Goal: Information Seeking & Learning: Find specific fact

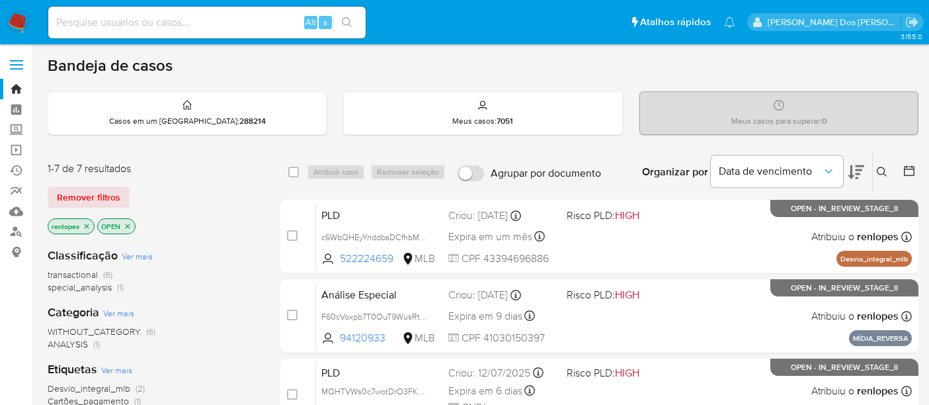
scroll to position [399, 0]
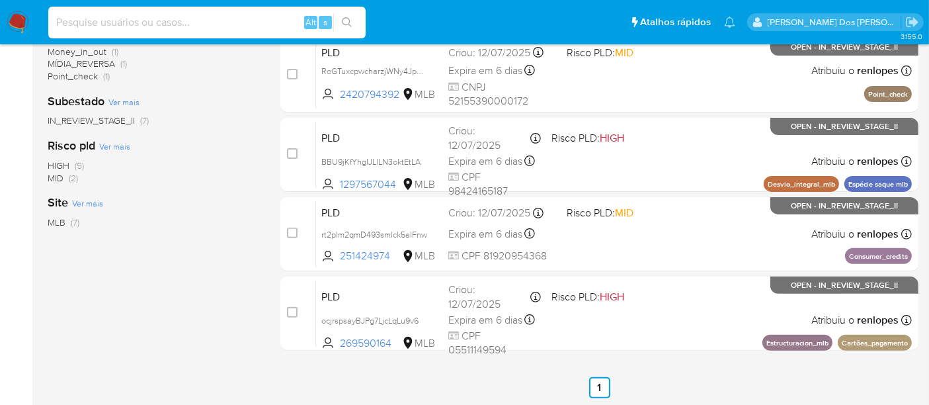
click at [226, 23] on input at bounding box center [206, 22] width 317 height 17
paste input "ocjrspsayBJPg7LjcLqLu9v6"
type input "ocjrspsayBJPg7LjcLqLu9v6"
click at [213, 33] on div "ocjrspsayBJPg7LjcLqLu9v6 Alt s" at bounding box center [206, 23] width 317 height 32
click at [214, 29] on input "ocjrspsayBJPg7LjcLqLu9v6" at bounding box center [206, 22] width 317 height 17
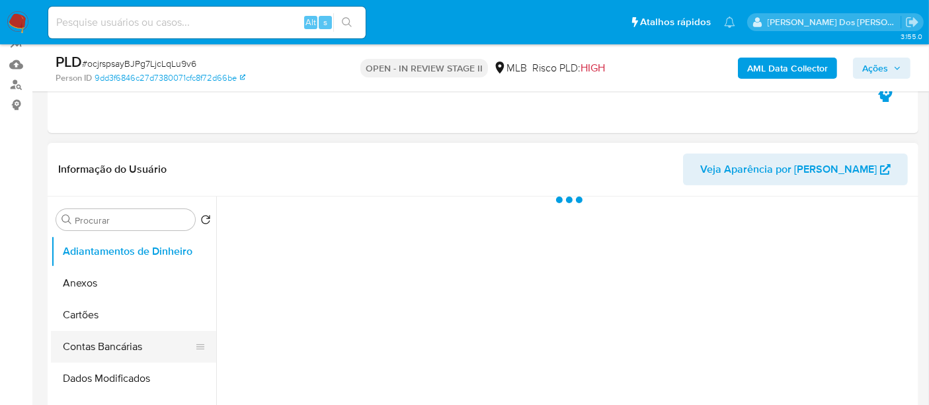
scroll to position [294, 0]
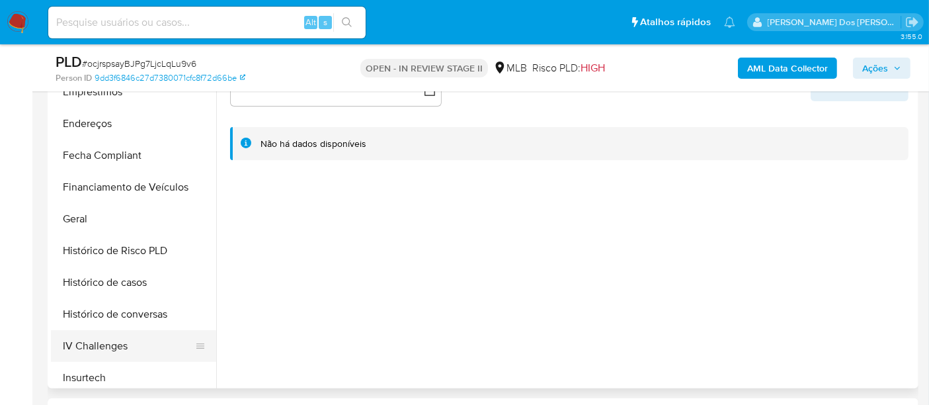
select select "10"
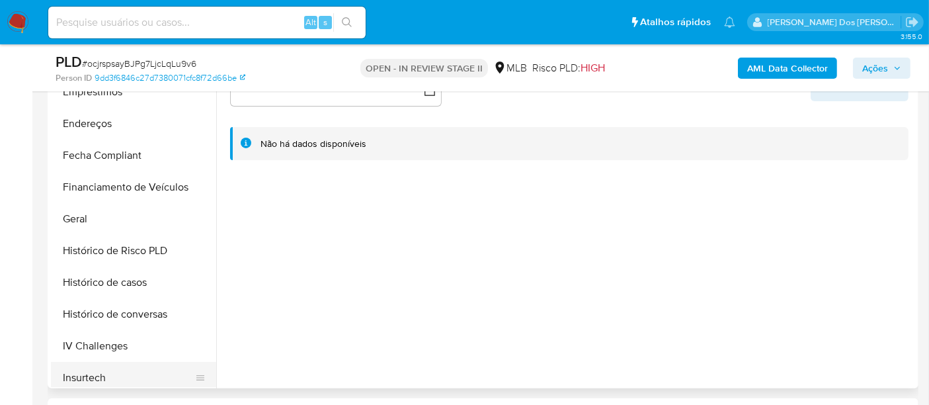
scroll to position [440, 0]
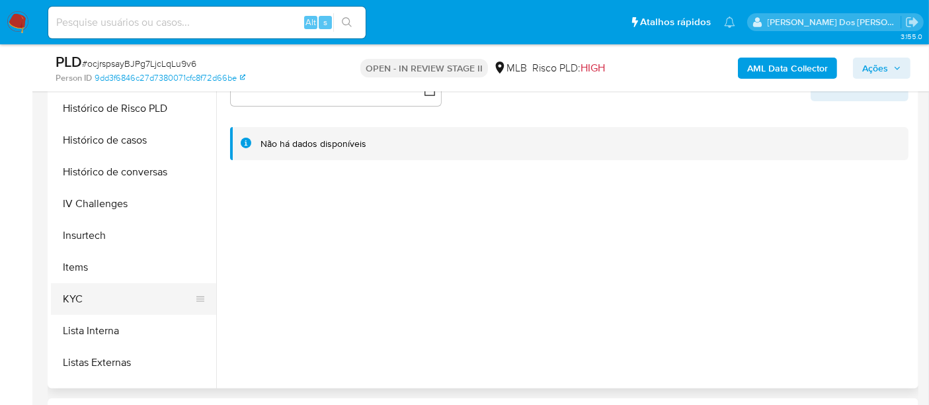
click at [75, 291] on button "KYC" at bounding box center [128, 299] width 155 height 32
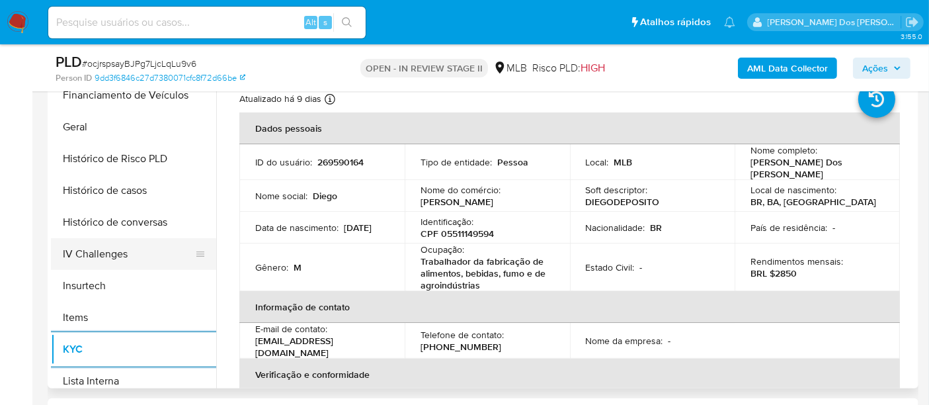
scroll to position [367, 0]
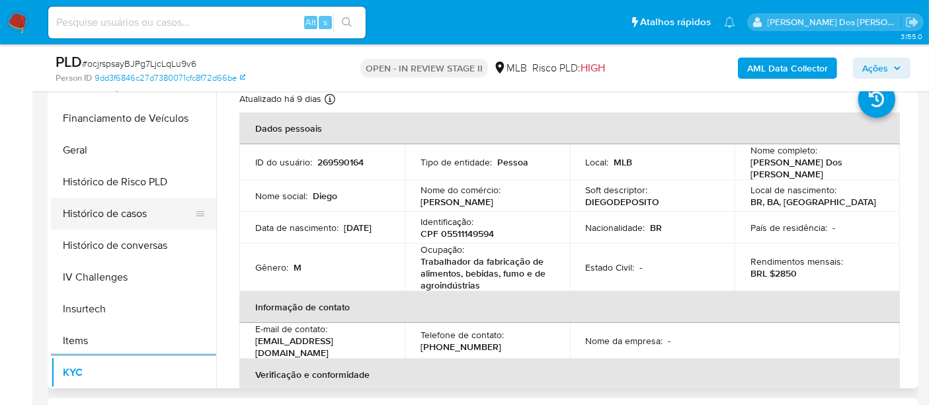
click at [126, 219] on button "Histórico de casos" at bounding box center [128, 214] width 155 height 32
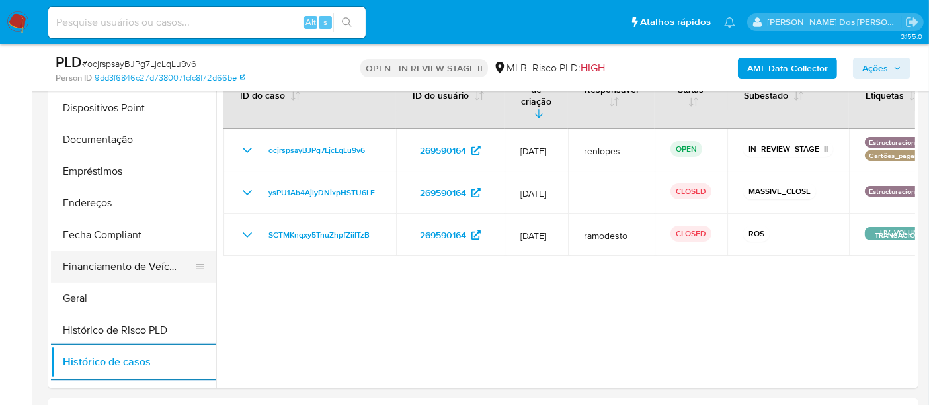
scroll to position [147, 0]
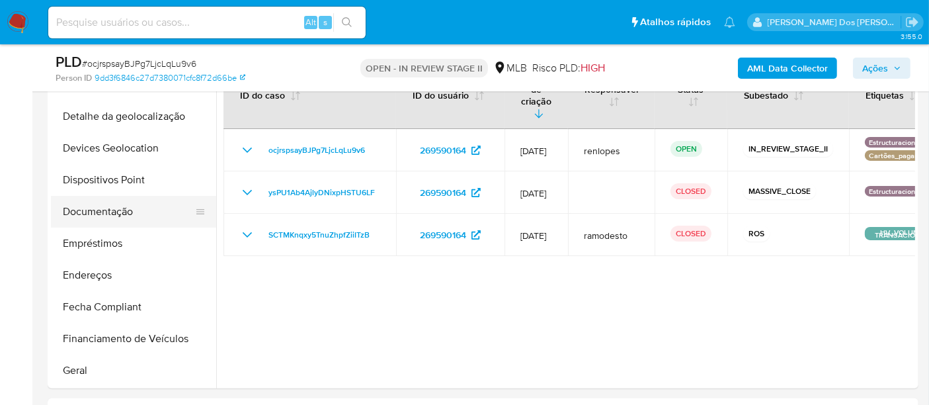
click at [115, 202] on button "Documentação" at bounding box center [128, 212] width 155 height 32
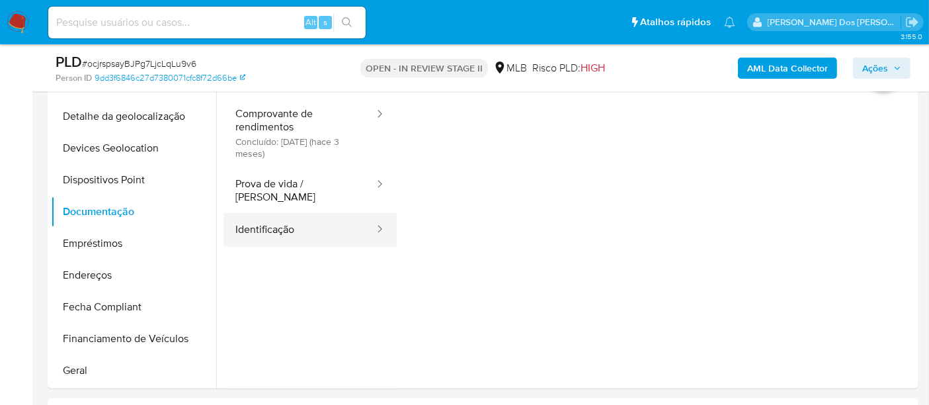
click at [277, 216] on button "Identificação" at bounding box center [300, 230] width 152 height 34
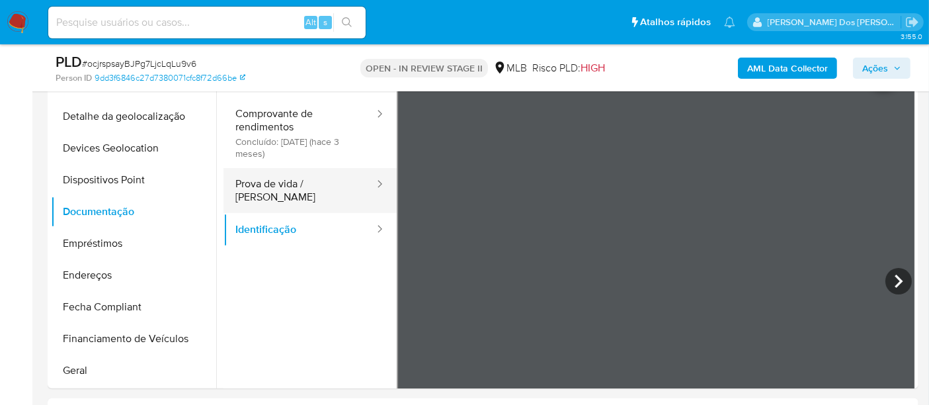
click at [323, 186] on button "Prova de vida / Selfie" at bounding box center [300, 190] width 152 height 45
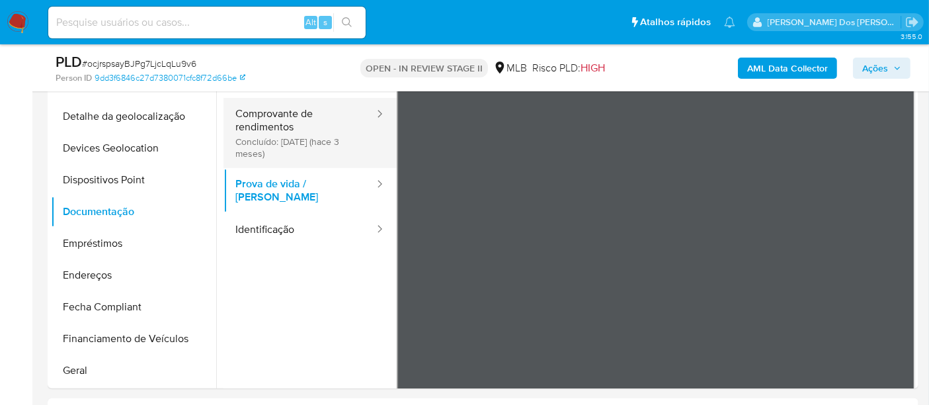
click at [308, 138] on button "Comprovante de rendimentos Concluído: 07/05/2025 (hace 3 meses)" at bounding box center [300, 133] width 152 height 70
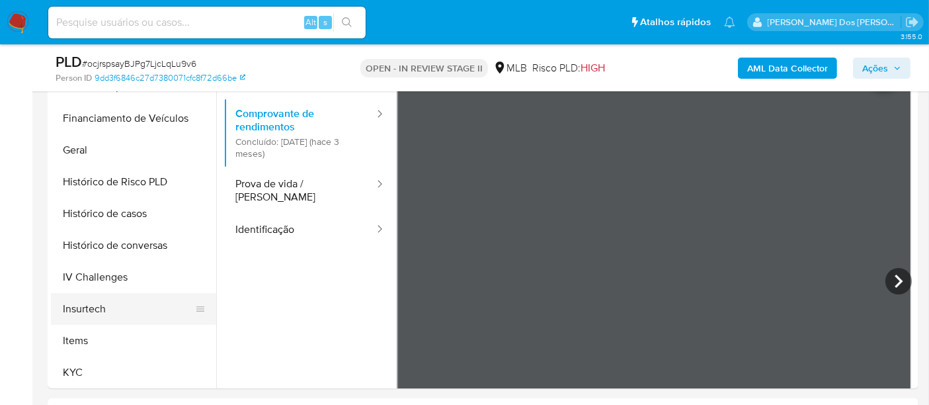
scroll to position [587, 0]
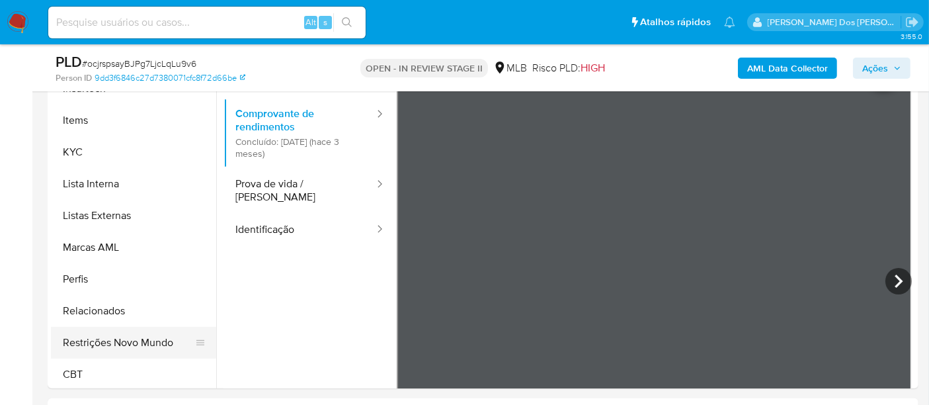
click at [135, 339] on button "Restrições Novo Mundo" at bounding box center [128, 343] width 155 height 32
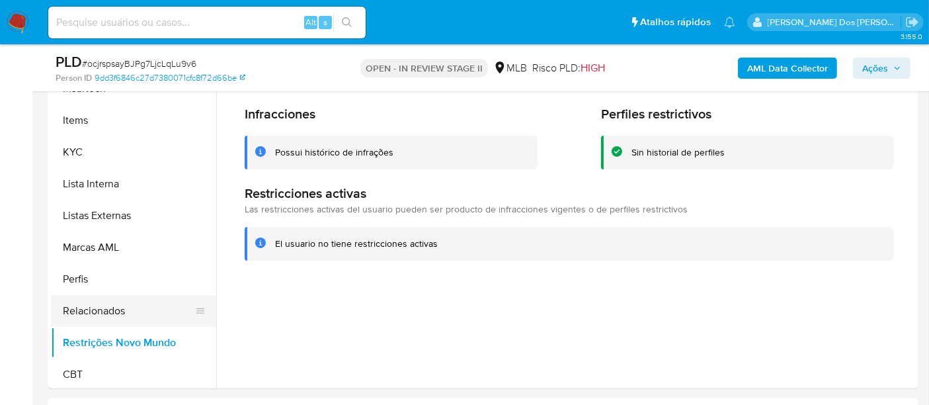
scroll to position [367, 0]
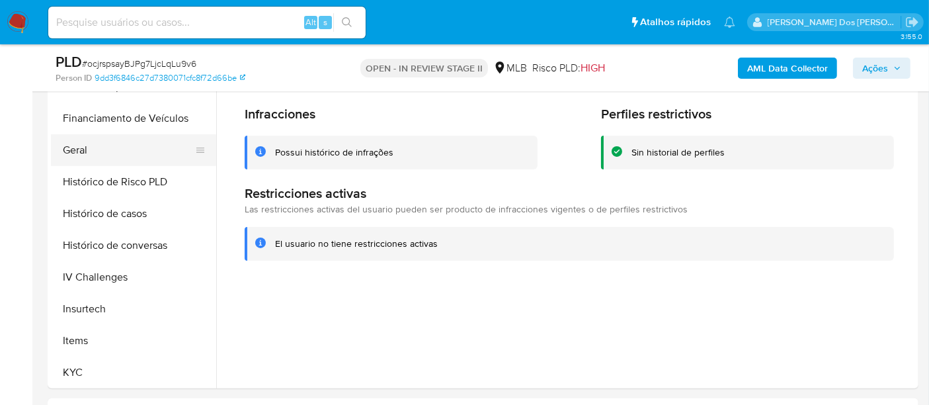
click at [84, 155] on button "Geral" at bounding box center [128, 150] width 155 height 32
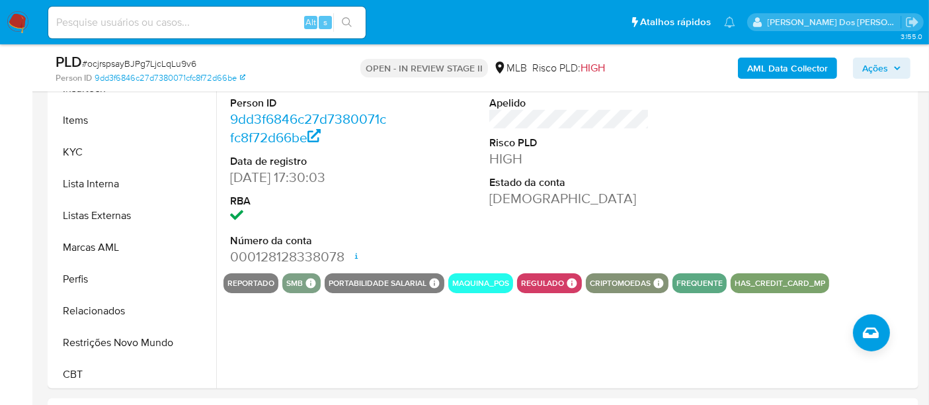
scroll to position [590, 0]
click at [234, 16] on input at bounding box center [206, 22] width 317 height 17
paste input "c6WbQHEyYnddbsDCfhbM8f83"
type input "c6WbQHEyYnddbsDCfhbM8f83"
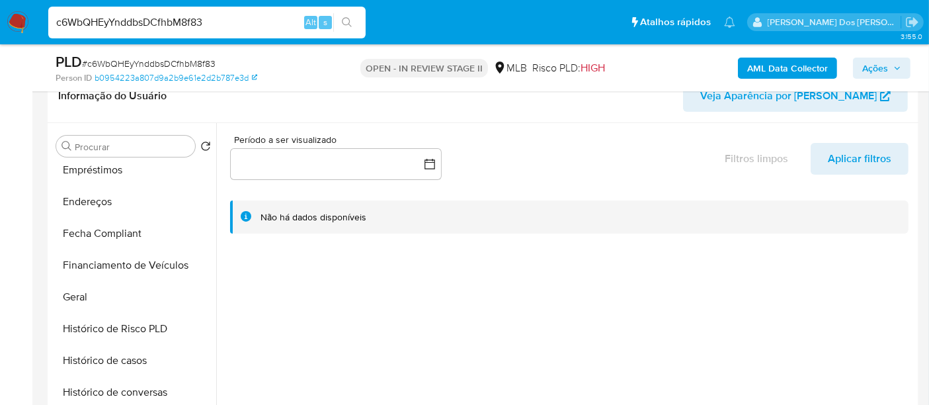
scroll to position [440, 0]
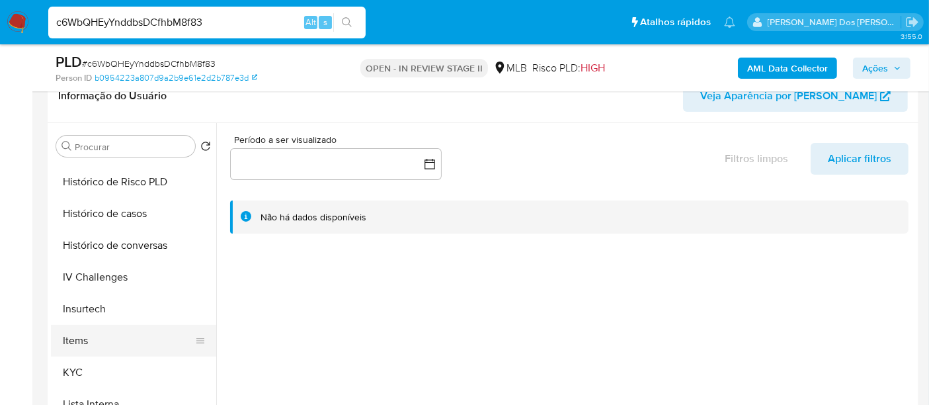
select select "10"
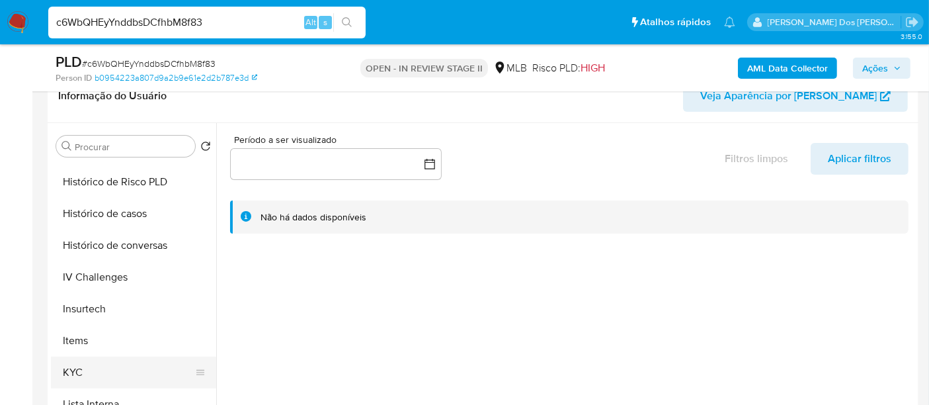
click at [78, 360] on button "KYC" at bounding box center [128, 372] width 155 height 32
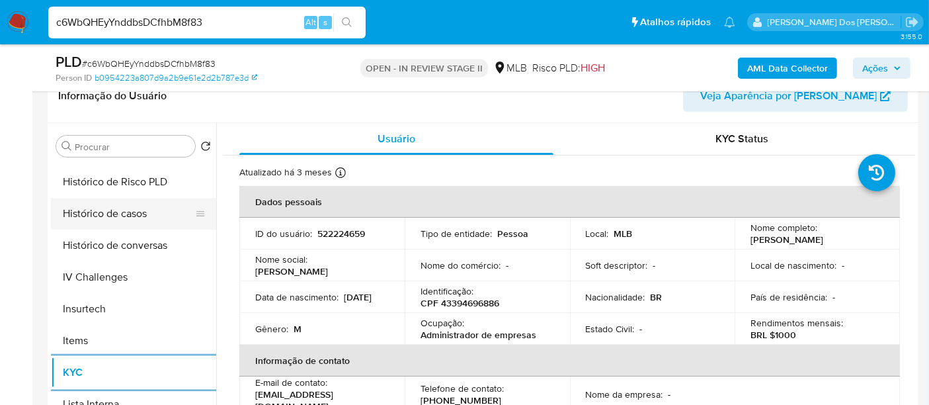
click at [114, 211] on button "Histórico de casos" at bounding box center [128, 214] width 155 height 32
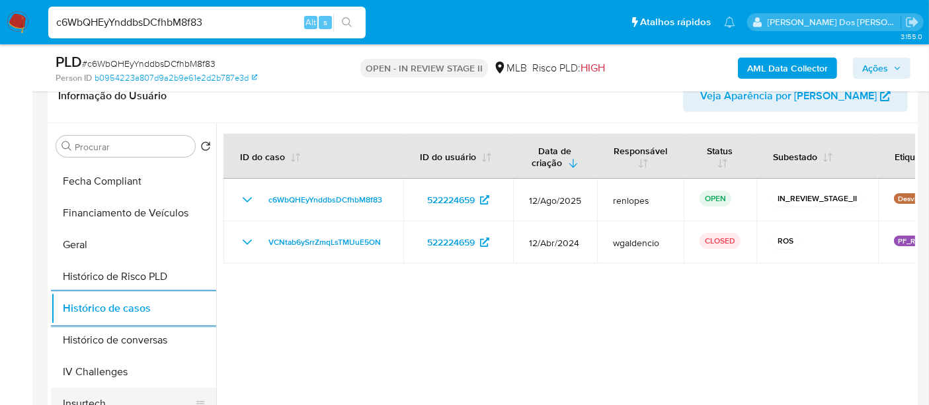
scroll to position [220, 0]
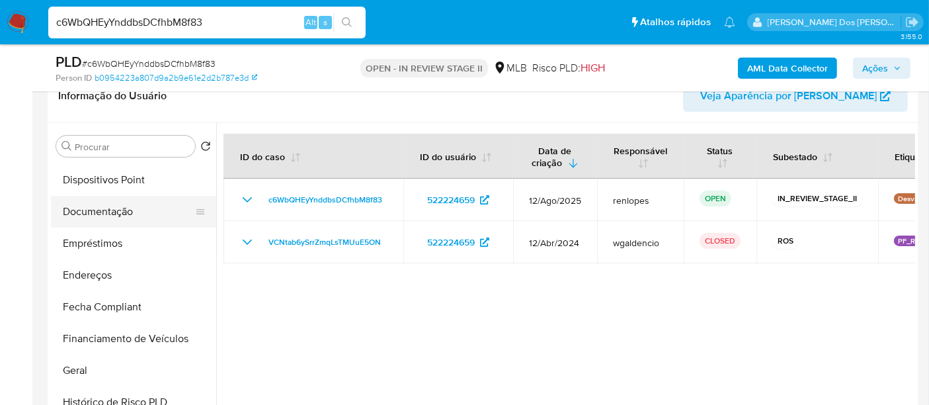
click at [118, 211] on button "Documentação" at bounding box center [128, 212] width 155 height 32
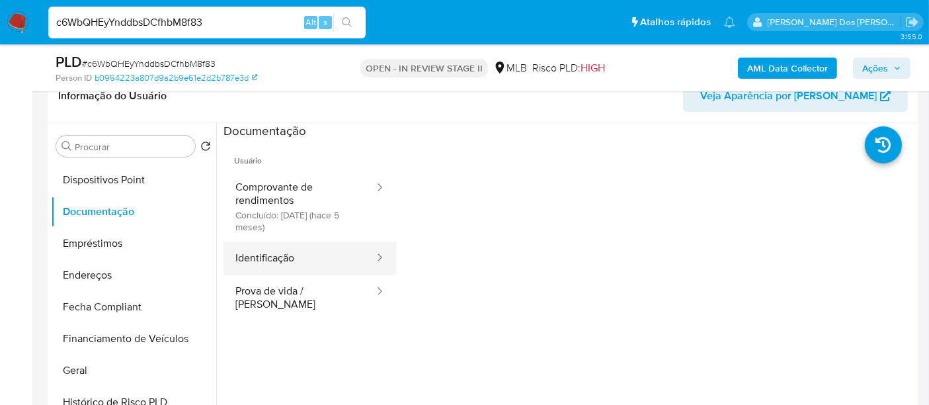
click at [268, 261] on button "Identificação" at bounding box center [300, 258] width 152 height 34
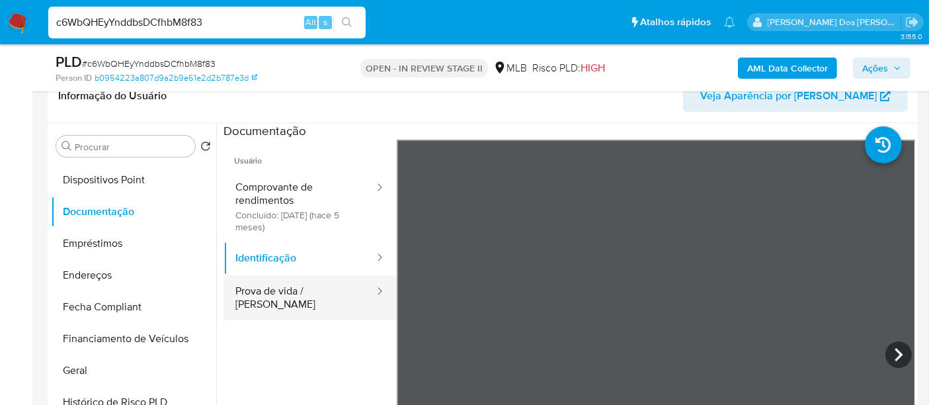
click at [295, 296] on button "Prova de vida / Selfie" at bounding box center [300, 297] width 152 height 45
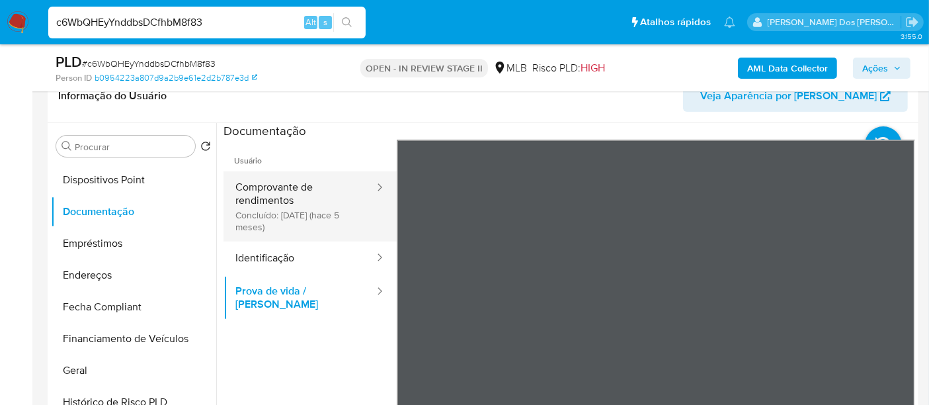
click at [255, 195] on button "Comprovante de rendimentos Concluído: 31/03/2025 (hace 5 meses)" at bounding box center [300, 206] width 152 height 70
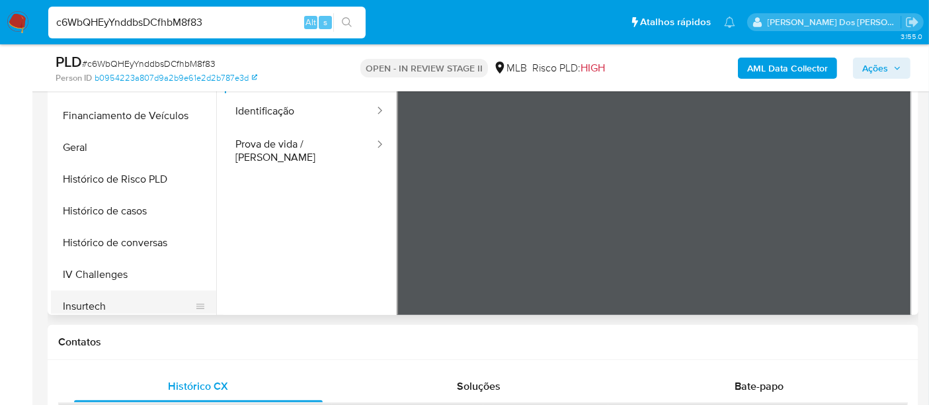
scroll to position [367, 0]
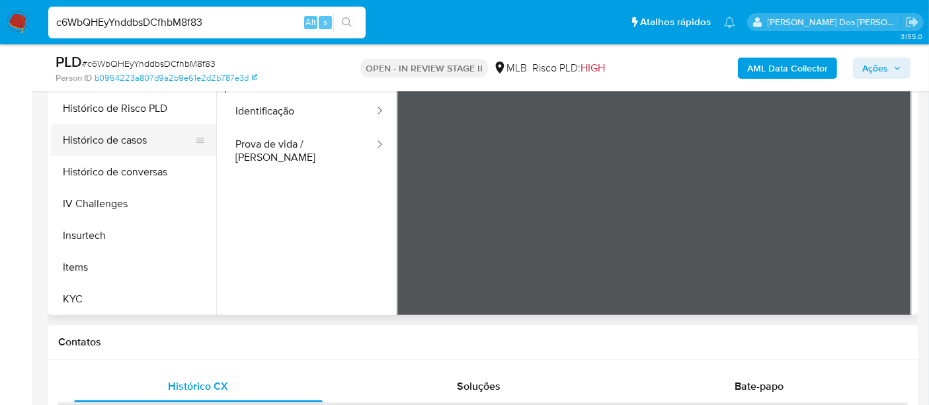
click at [138, 144] on button "Histórico de casos" at bounding box center [128, 140] width 155 height 32
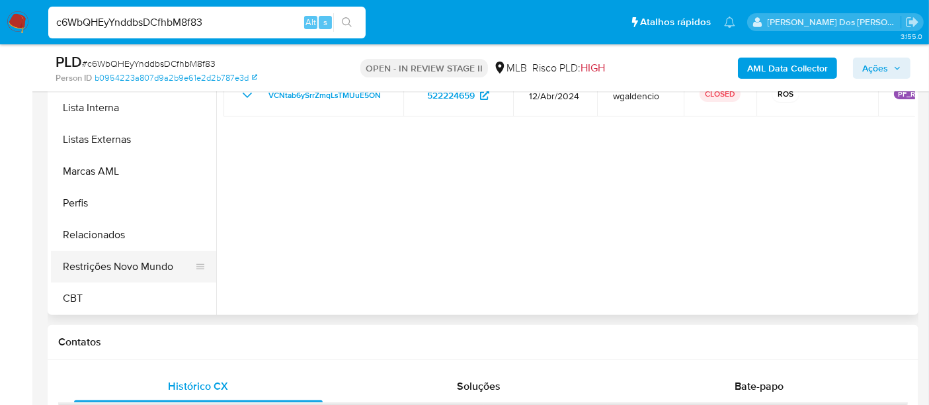
click at [134, 270] on button "Restrições Novo Mundo" at bounding box center [128, 267] width 155 height 32
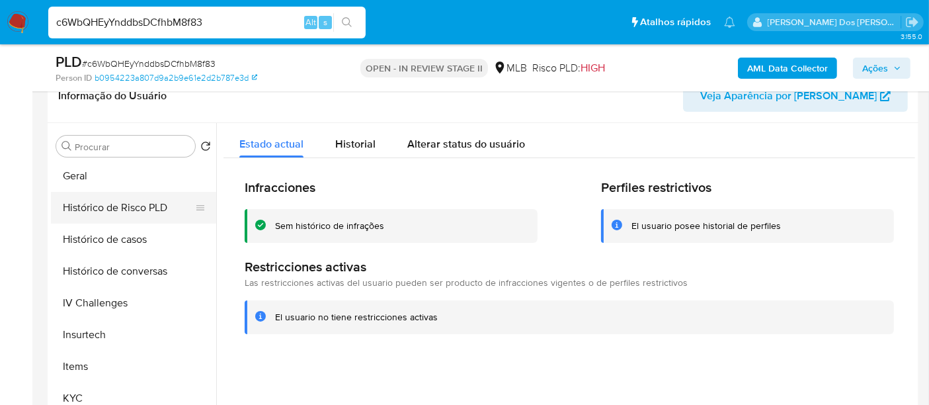
scroll to position [296, 0]
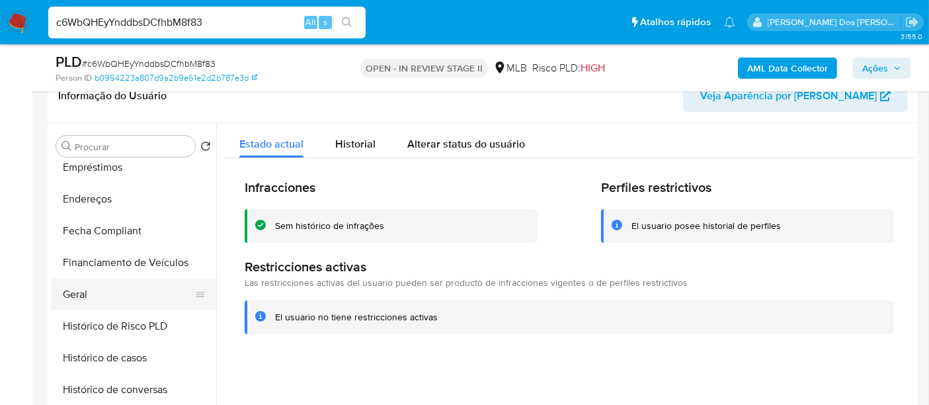
click at [74, 291] on button "Geral" at bounding box center [128, 294] width 155 height 32
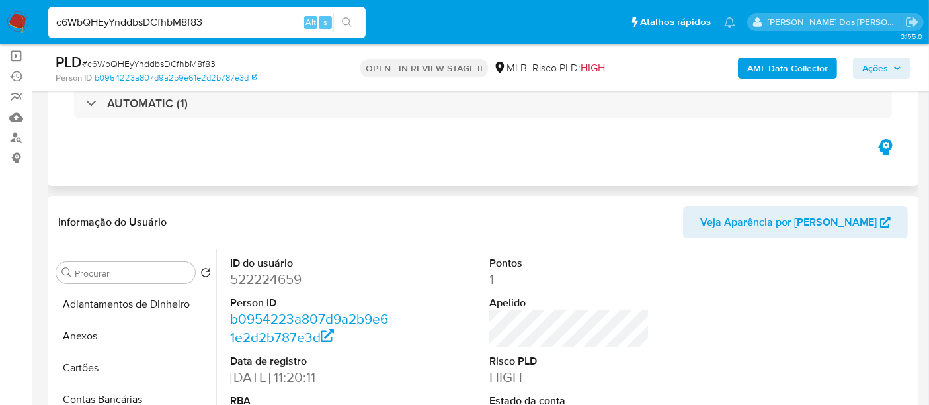
scroll to position [0, 0]
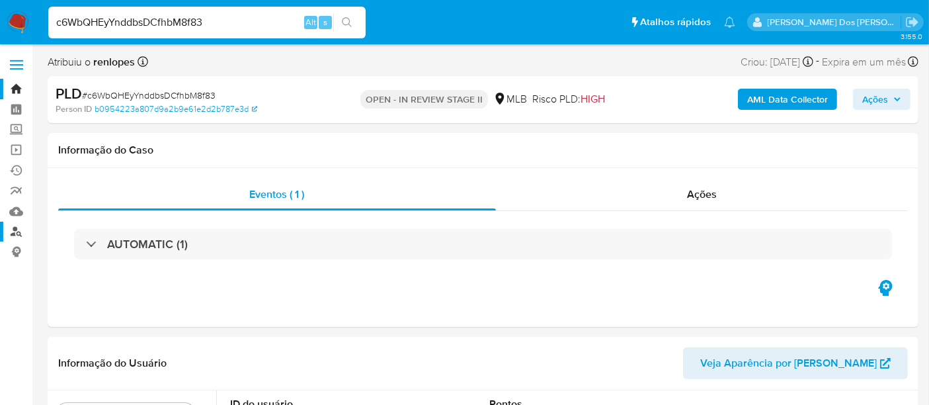
click at [19, 233] on link "Localizador de pessoas" at bounding box center [78, 232] width 157 height 21
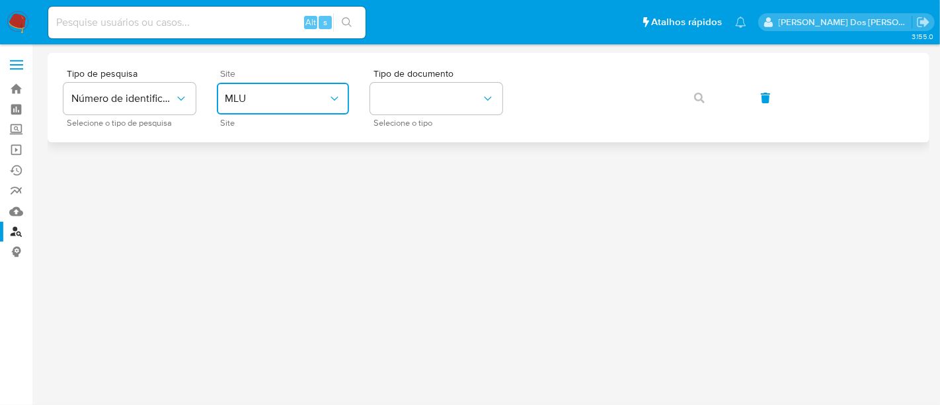
click at [319, 102] on span "MLU" at bounding box center [276, 98] width 103 height 13
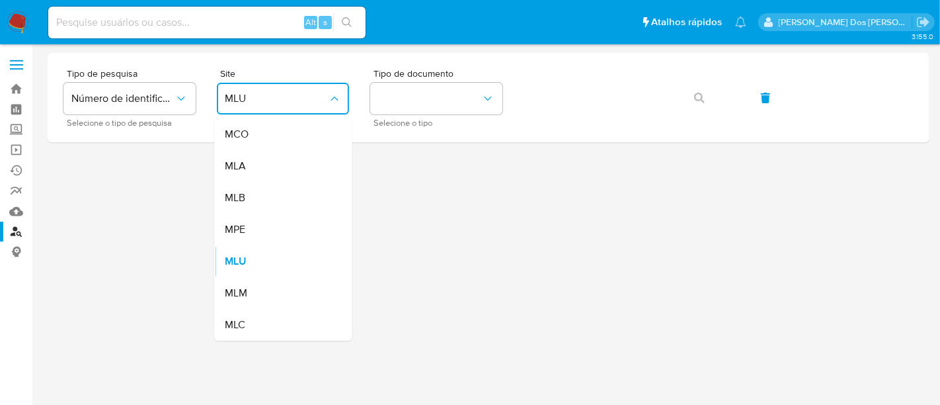
click at [300, 190] on div "MLB" at bounding box center [279, 198] width 108 height 32
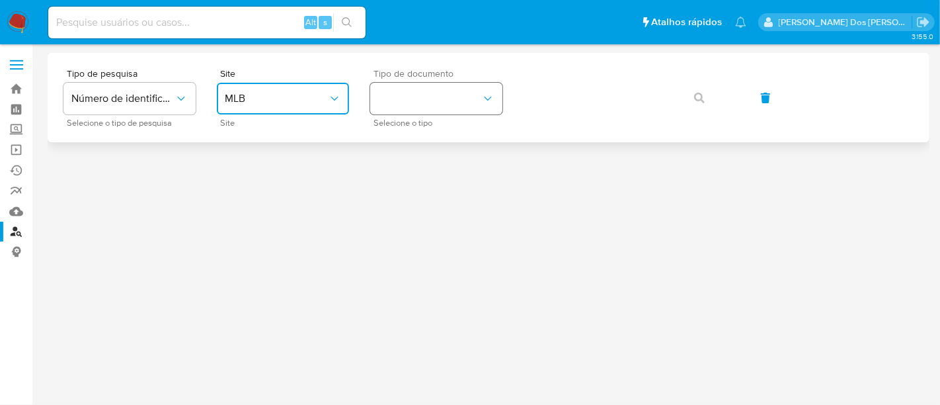
click at [392, 106] on button "identificationType" at bounding box center [436, 99] width 132 height 32
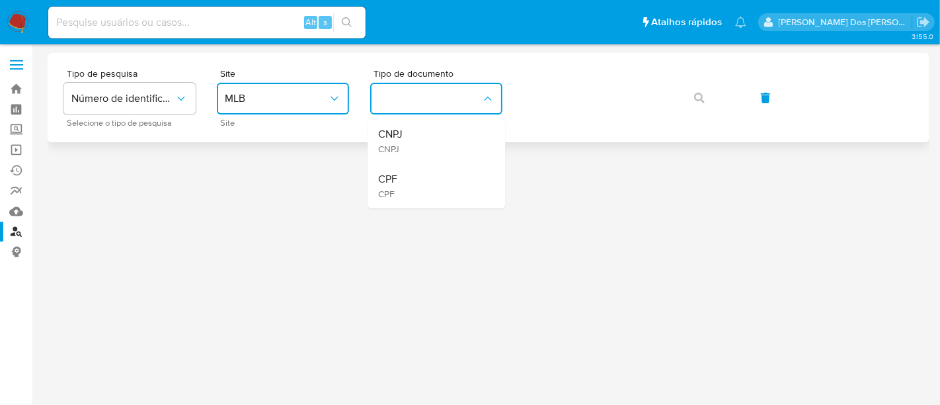
drag, startPoint x: 404, startPoint y: 177, endPoint x: 453, endPoint y: 140, distance: 61.4
click at [405, 173] on div "CPF CPF" at bounding box center [432, 185] width 108 height 45
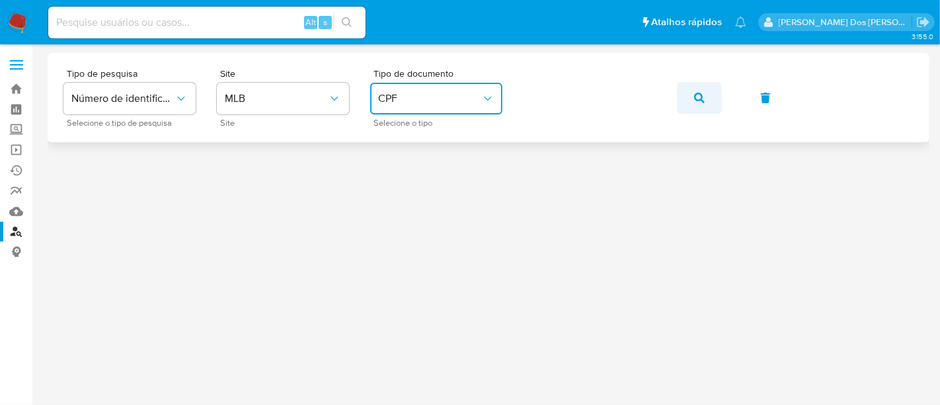
click at [702, 87] on span "button" at bounding box center [699, 97] width 11 height 29
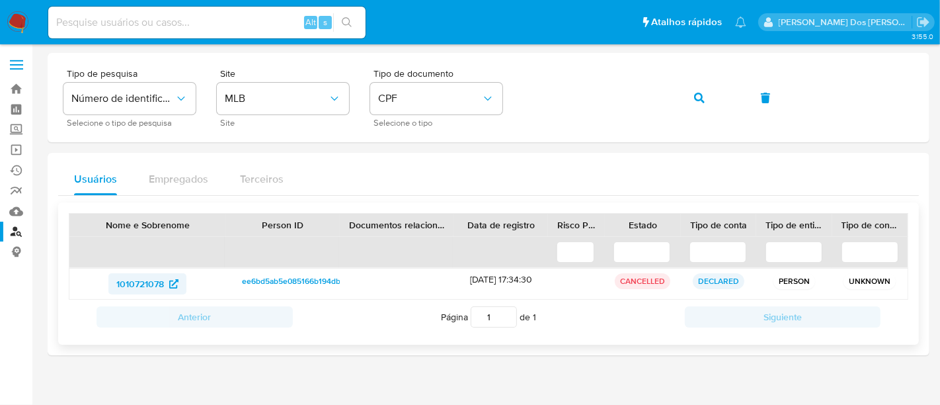
click at [132, 280] on span "1010721078" at bounding box center [140, 283] width 48 height 21
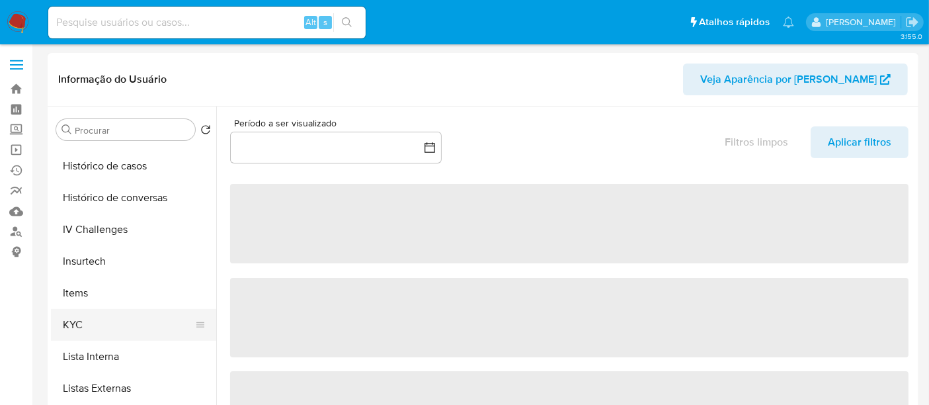
scroll to position [514, 0]
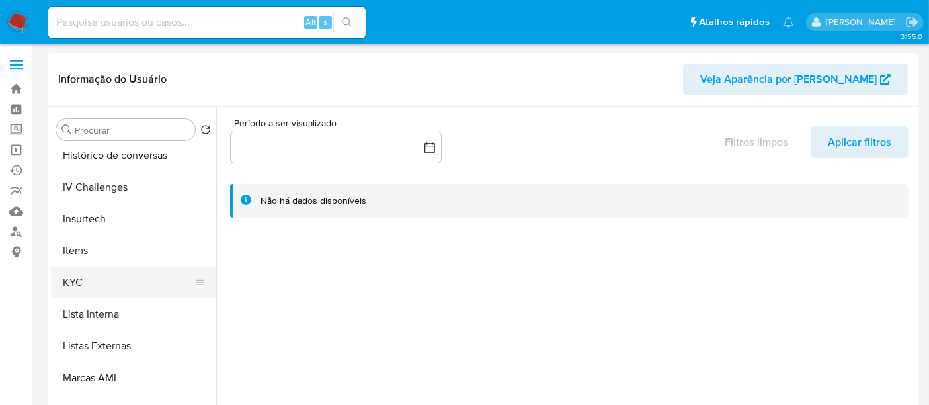
select select "10"
click at [77, 274] on button "KYC" at bounding box center [128, 283] width 155 height 32
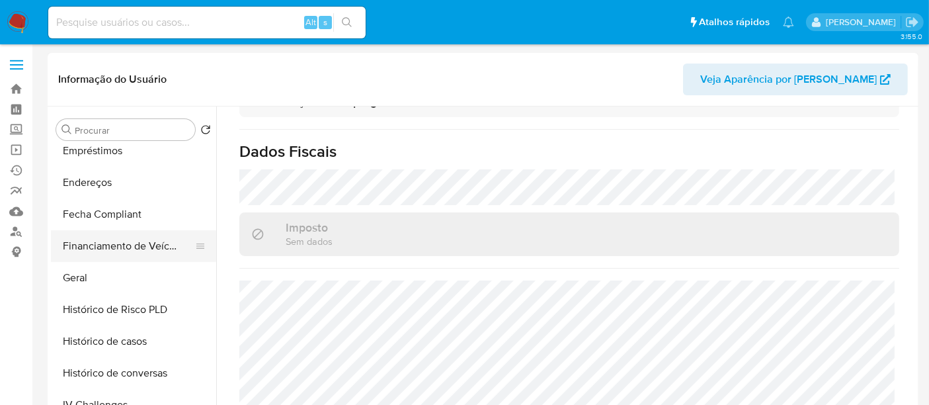
scroll to position [223, 0]
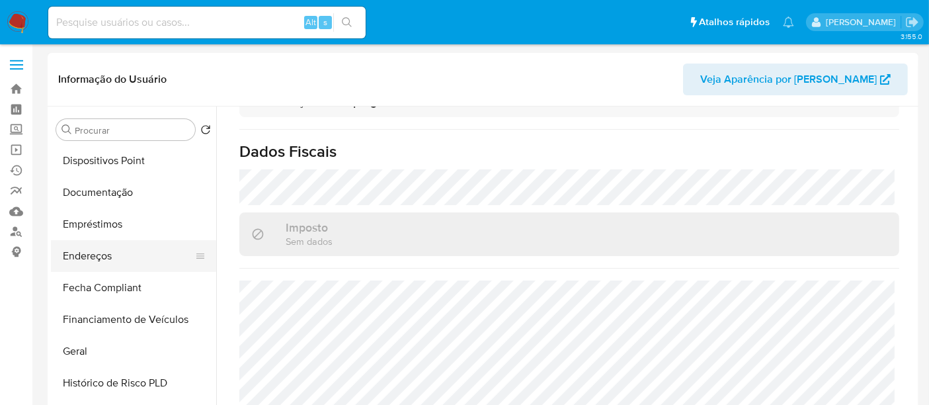
click at [101, 253] on button "Endereços" at bounding box center [128, 256] width 155 height 32
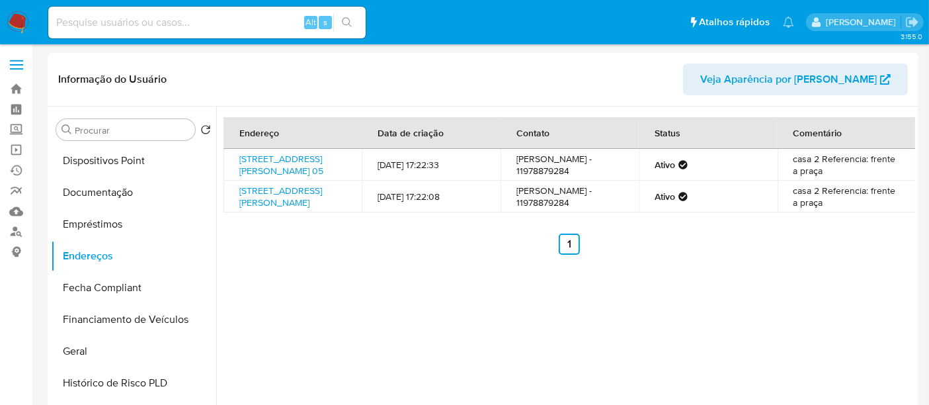
drag, startPoint x: 287, startPoint y: 188, endPoint x: 238, endPoint y: 159, distance: 56.9
click at [238, 159] on td "[STREET_ADDRESS][PERSON_NAME] 05" at bounding box center [293, 165] width 138 height 32
copy link "[STREET_ADDRESS][PERSON_NAME] 05"
drag, startPoint x: 841, startPoint y: 224, endPoint x: 790, endPoint y: 212, distance: 52.9
click at [790, 212] on td "casa 2 Referencia: frente a praça" at bounding box center [847, 197] width 138 height 32
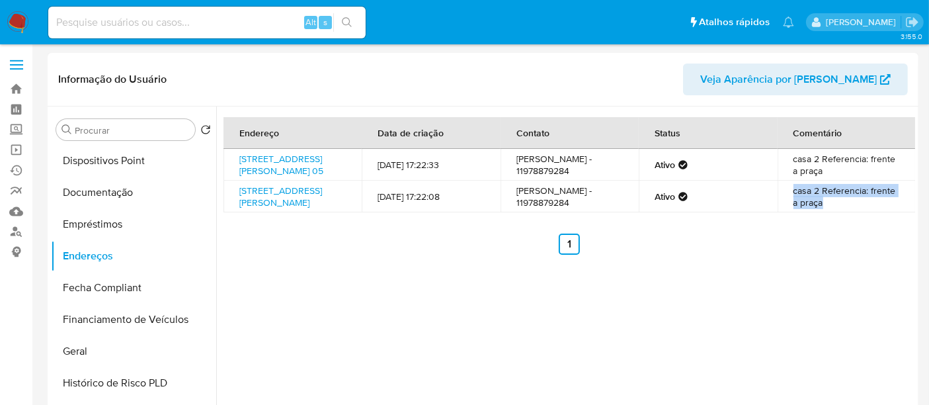
copy td "casa 2 Referencia: frente a praça"
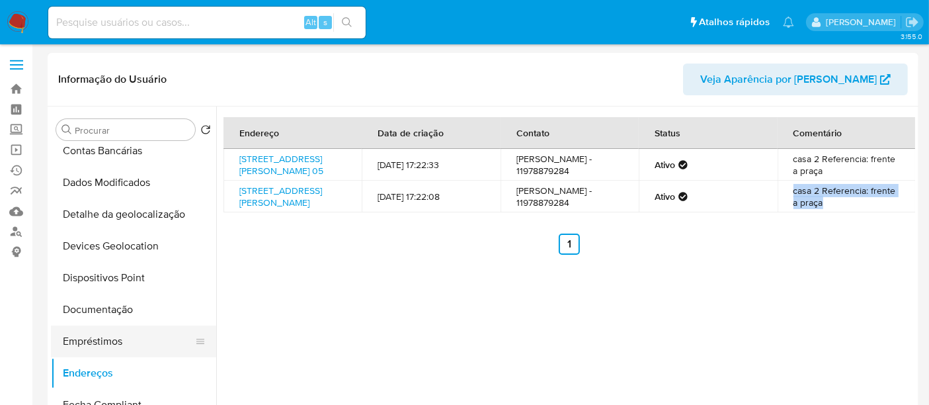
scroll to position [149, 0]
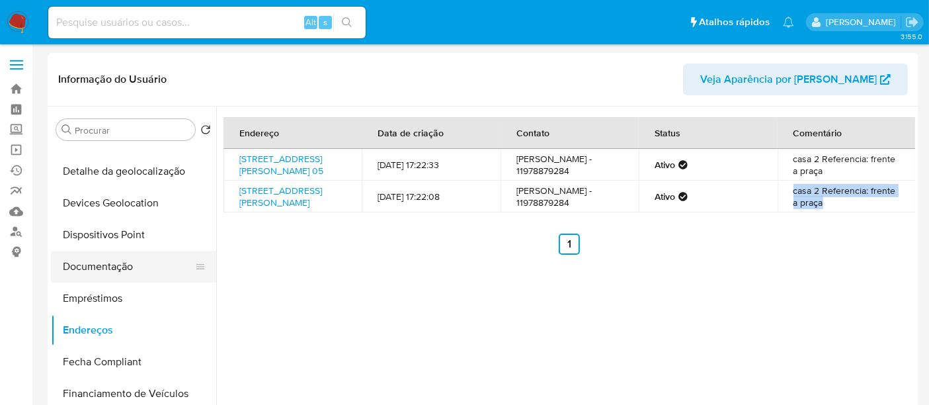
click at [101, 271] on button "Documentação" at bounding box center [128, 267] width 155 height 32
